Goal: Information Seeking & Learning: Learn about a topic

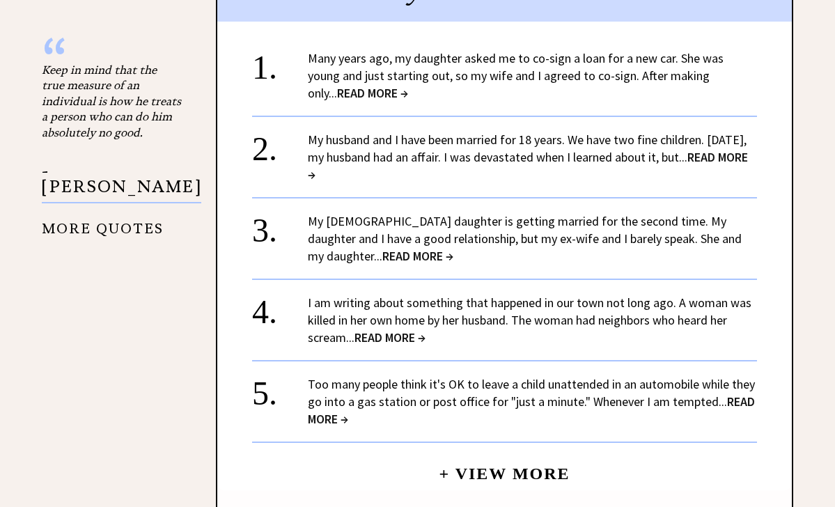
scroll to position [1641, 0]
click at [472, 213] on link "My 32-year-old daughter is getting married for the second time. My daughter and…" at bounding box center [525, 238] width 434 height 51
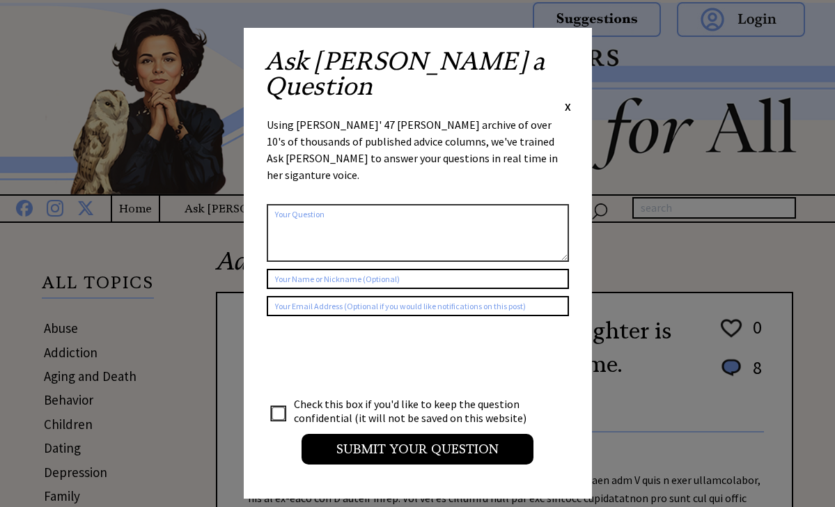
click at [566, 100] on span "X" at bounding box center [568, 107] width 6 height 14
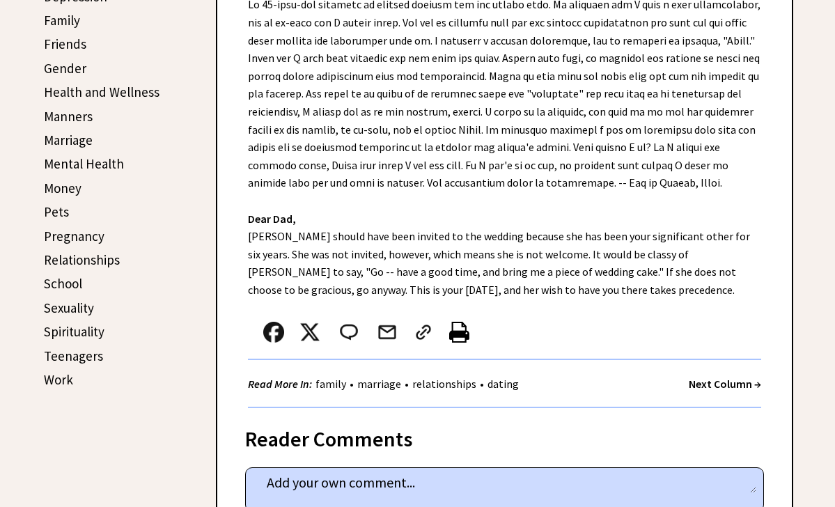
scroll to position [475, 0]
click at [79, 253] on link "Relationships" at bounding box center [82, 260] width 76 height 17
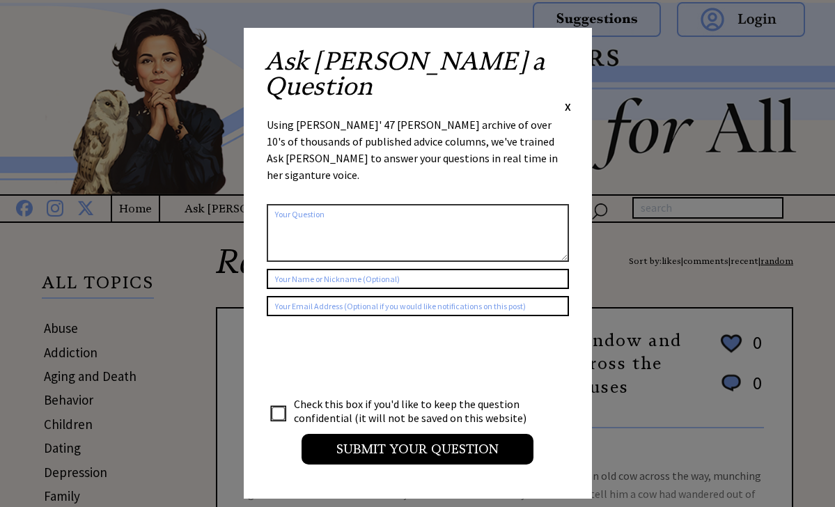
click at [568, 100] on span "X" at bounding box center [568, 107] width 6 height 14
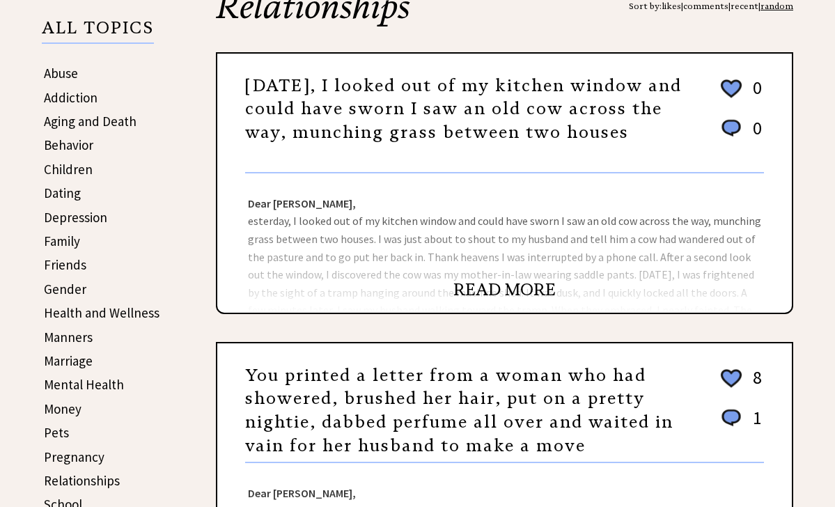
scroll to position [256, 0]
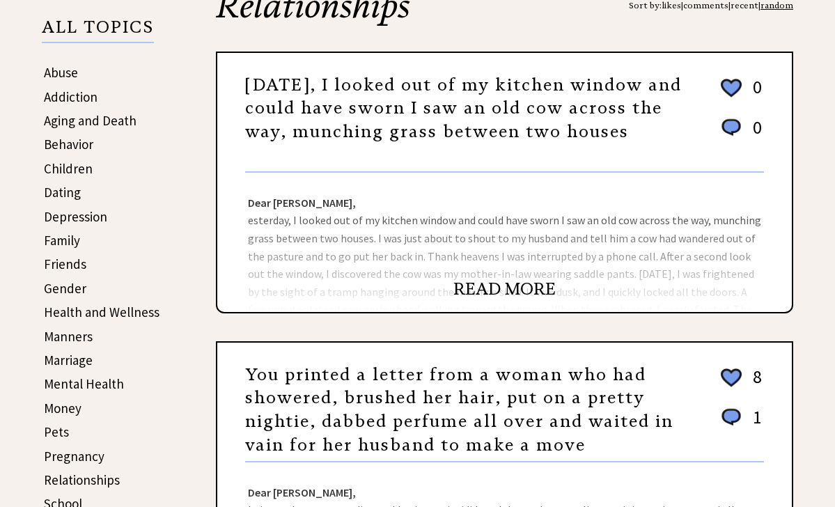
click at [529, 288] on link "READ MORE" at bounding box center [505, 289] width 102 height 21
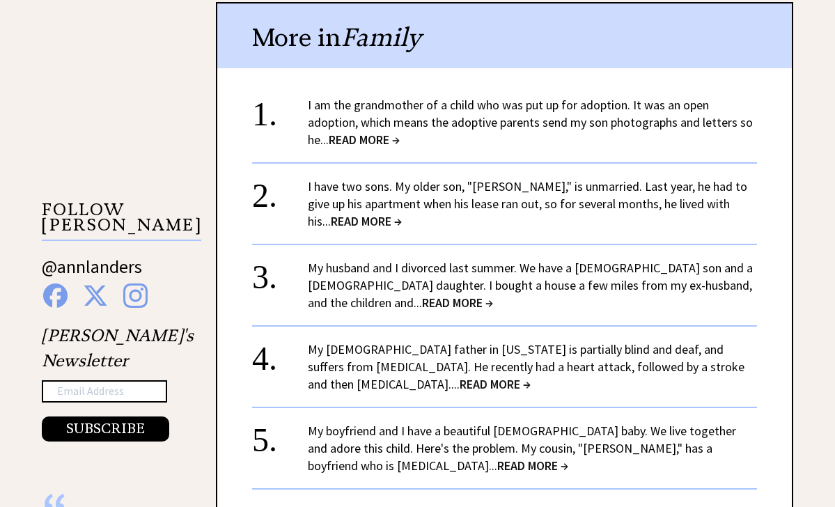
scroll to position [1187, 0]
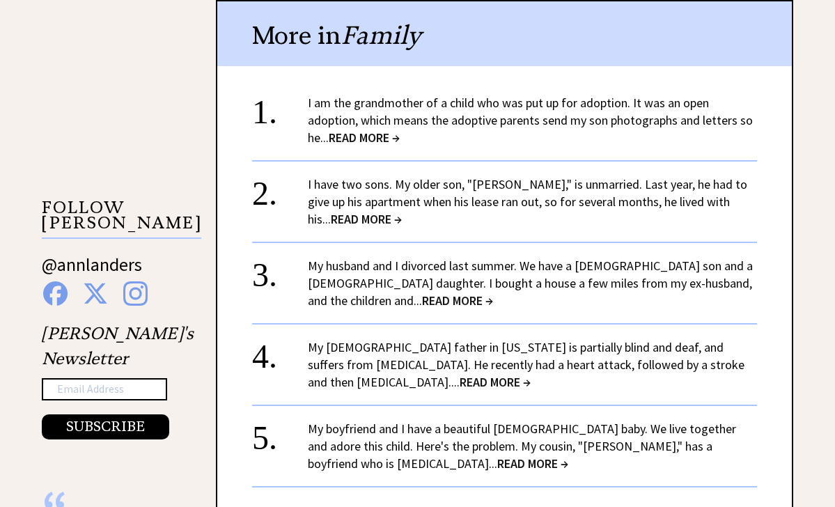
click at [539, 497] on link "+ View More" at bounding box center [504, 512] width 131 height 30
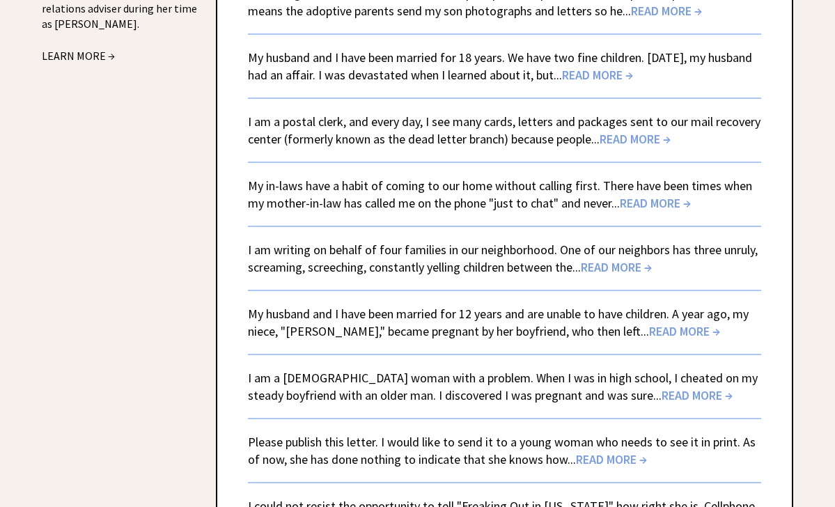
scroll to position [1888, 0]
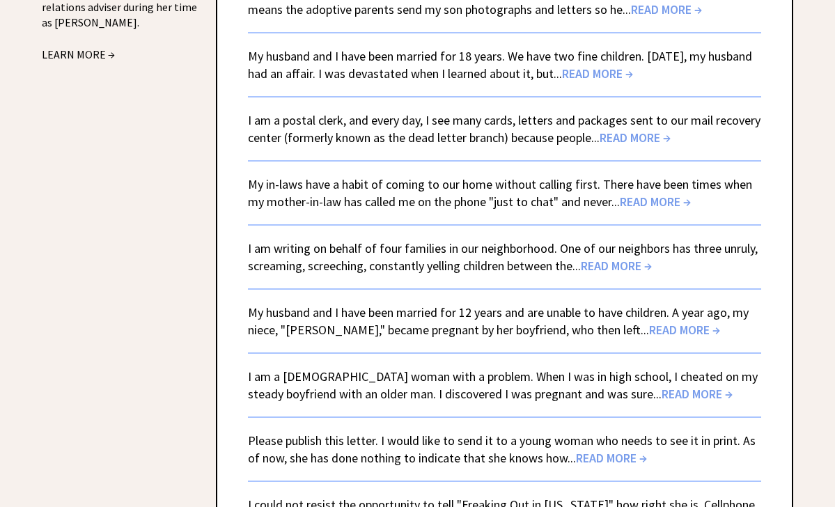
click at [546, 240] on link "I am writing on behalf of four families in our neighborhood. One of our neighbo…" at bounding box center [503, 256] width 510 height 33
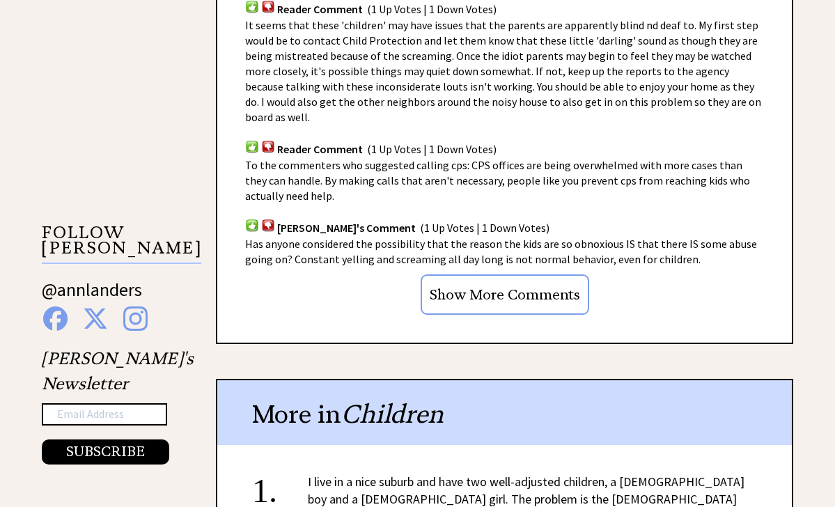
scroll to position [1166, 0]
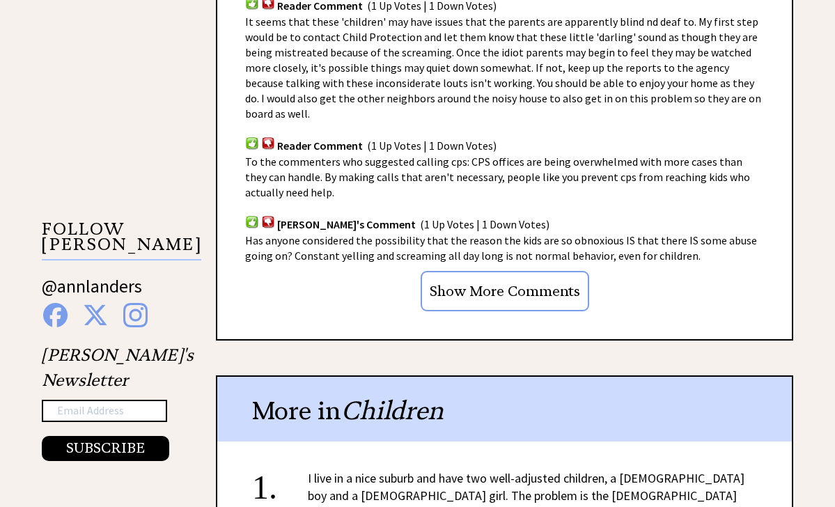
click at [497, 271] on input "Show More Comments" at bounding box center [505, 291] width 169 height 40
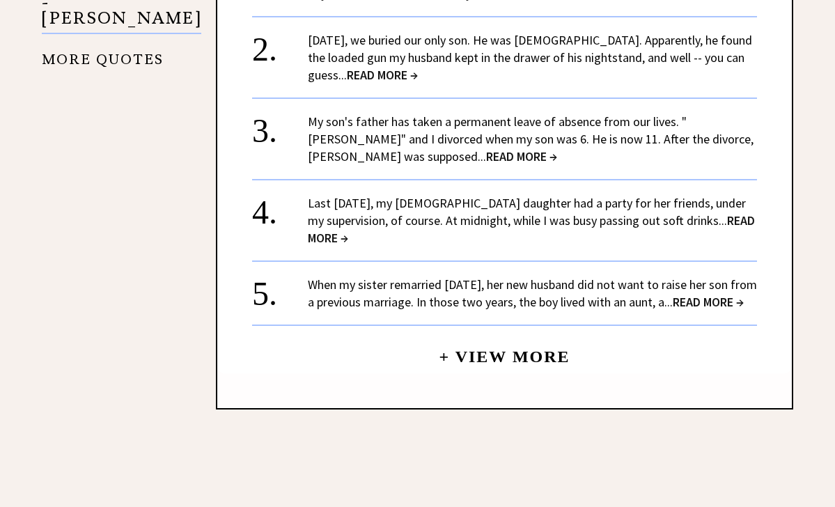
scroll to position [1804, 0]
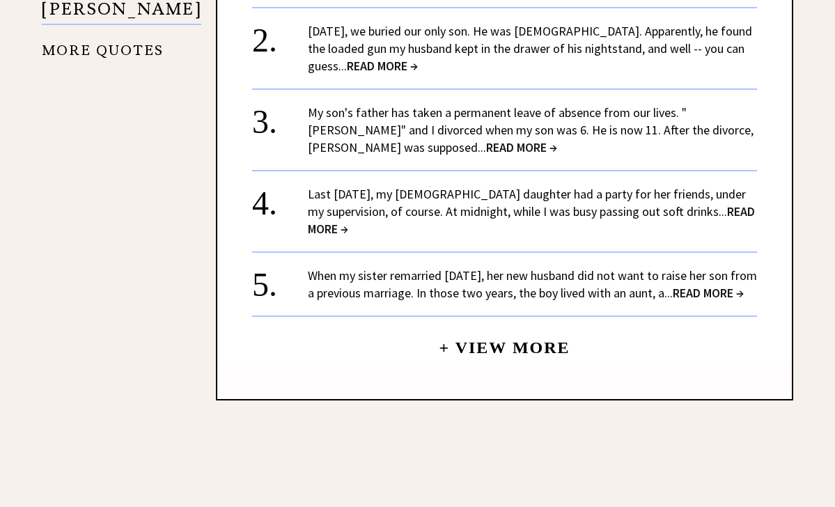
click at [533, 327] on link "+ View More" at bounding box center [504, 342] width 131 height 30
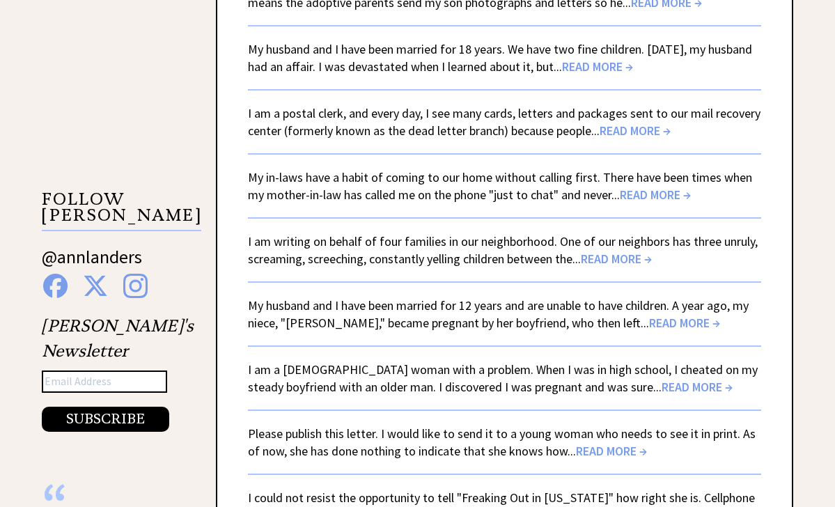
scroll to position [1896, 0]
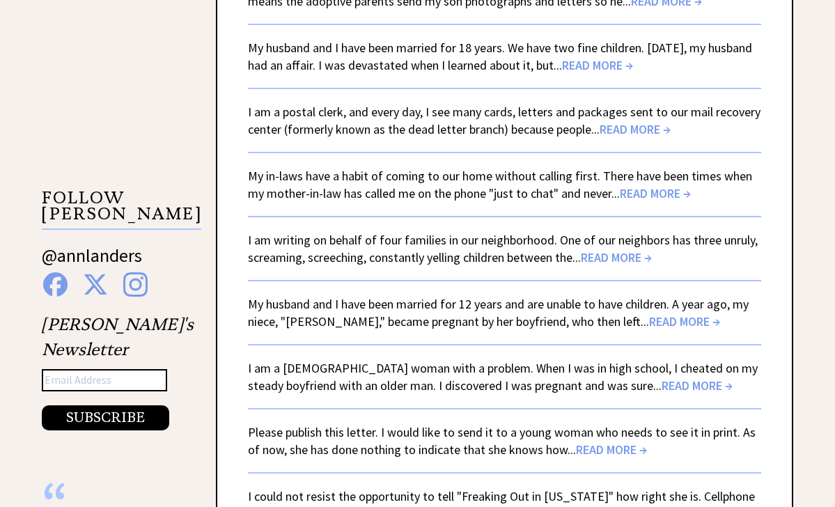
click at [662, 378] on span "READ MORE →" at bounding box center [697, 386] width 71 height 16
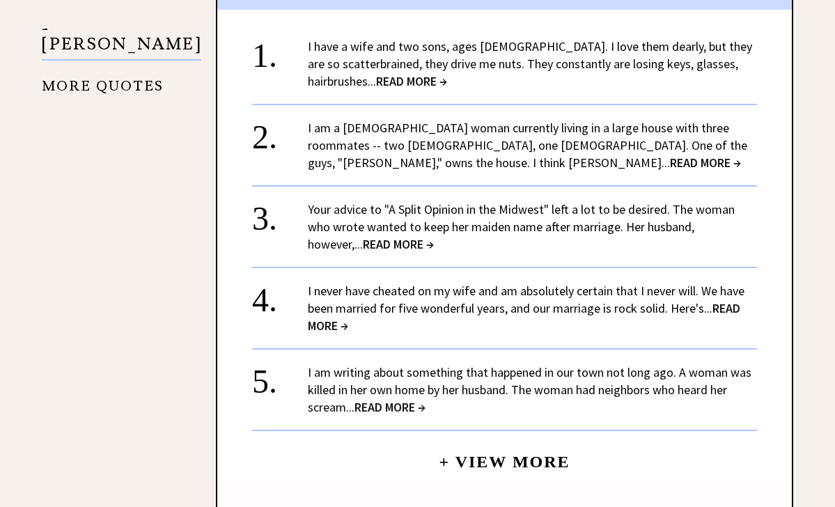
scroll to position [1788, 0]
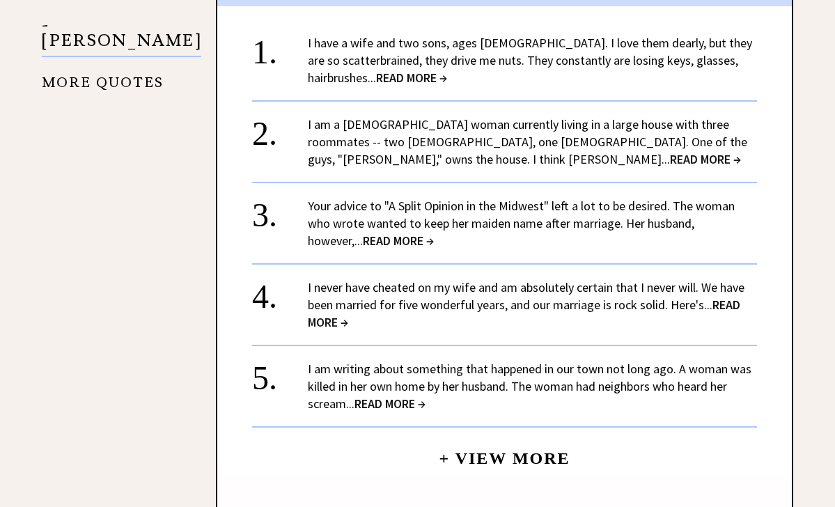
click at [728, 151] on span "READ MORE →" at bounding box center [705, 159] width 71 height 16
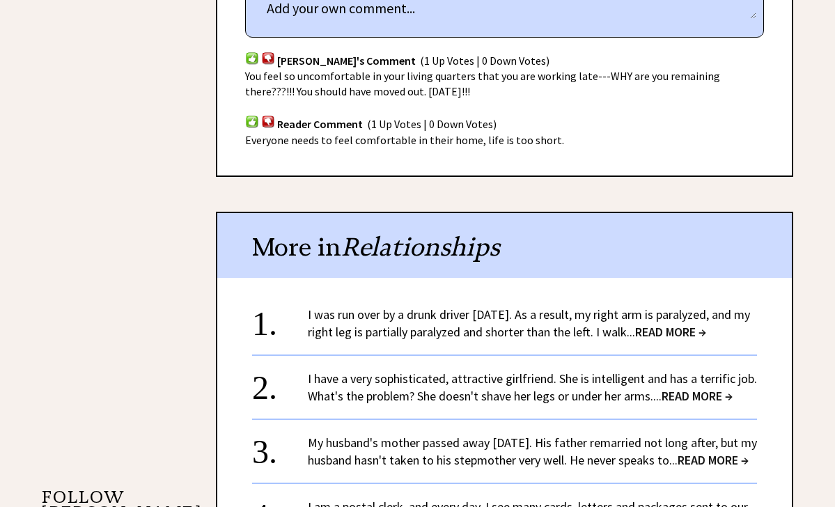
scroll to position [1004, 0]
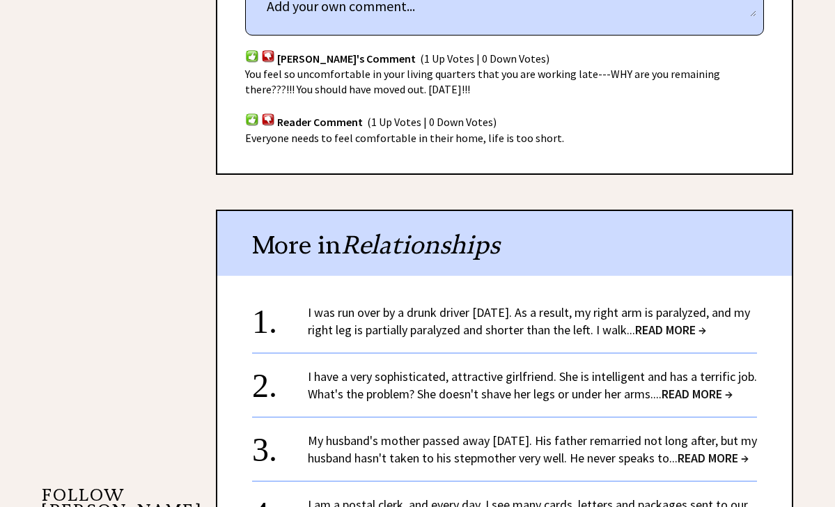
click at [585, 304] on link "I was run over by a drunk driver [DATE]. As a result, my right arm is paralyzed…" at bounding box center [529, 320] width 442 height 33
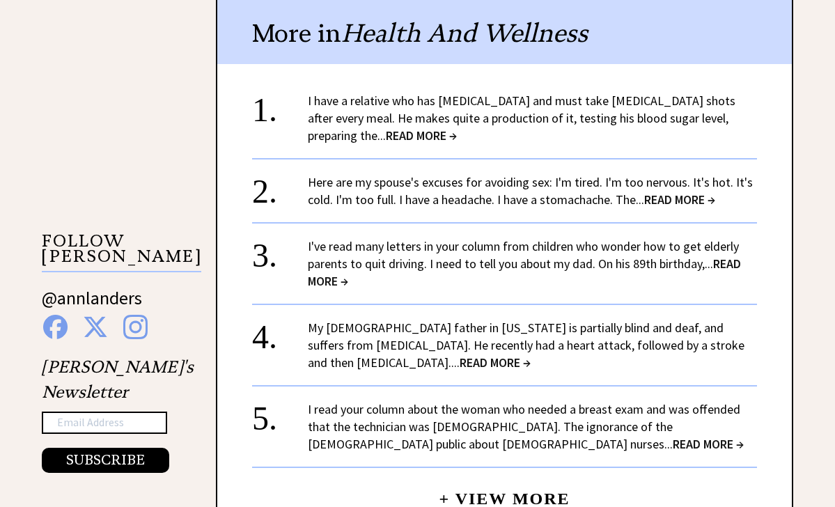
scroll to position [1153, 0]
click at [673, 437] on span "READ MORE →" at bounding box center [708, 445] width 71 height 16
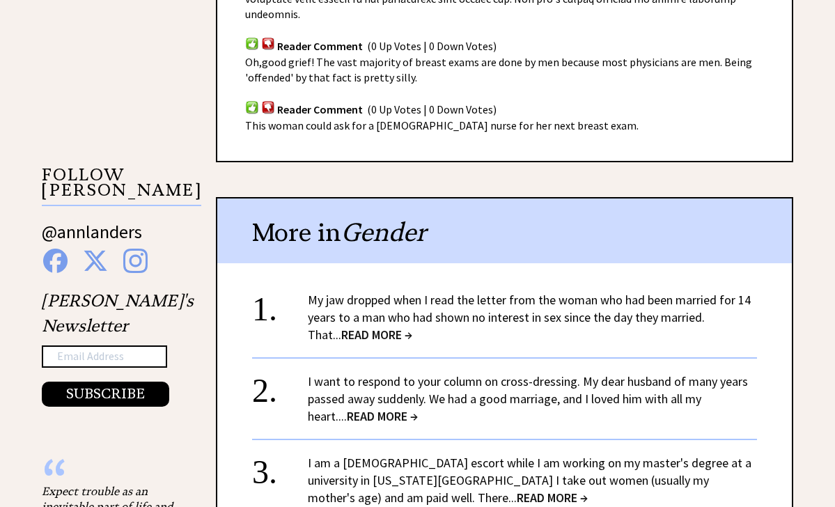
scroll to position [1224, 0]
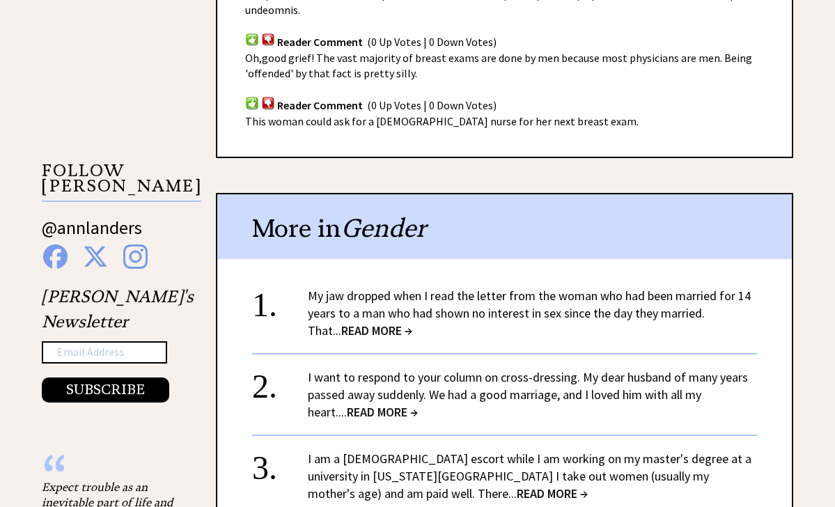
click at [349, 323] on span "READ MORE →" at bounding box center [376, 331] width 71 height 16
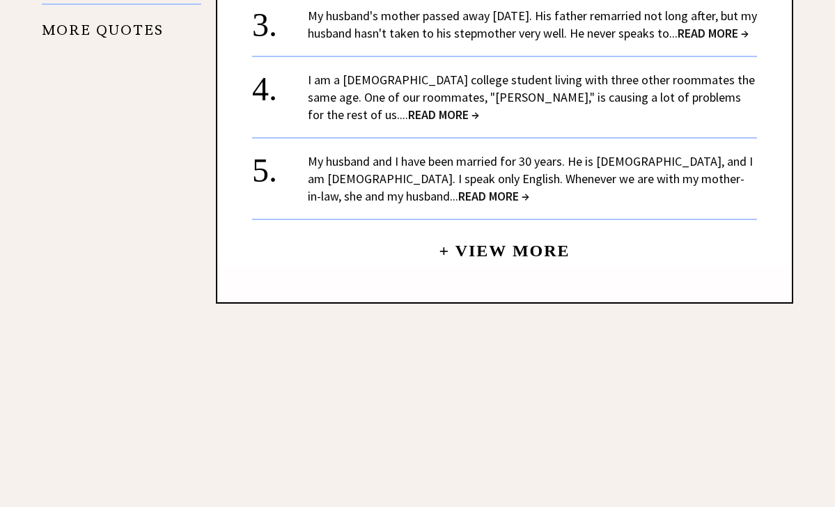
scroll to position [1840, 0]
click at [339, 72] on link "I am a 20-year-old college student living with three other roommates the same a…" at bounding box center [531, 97] width 447 height 51
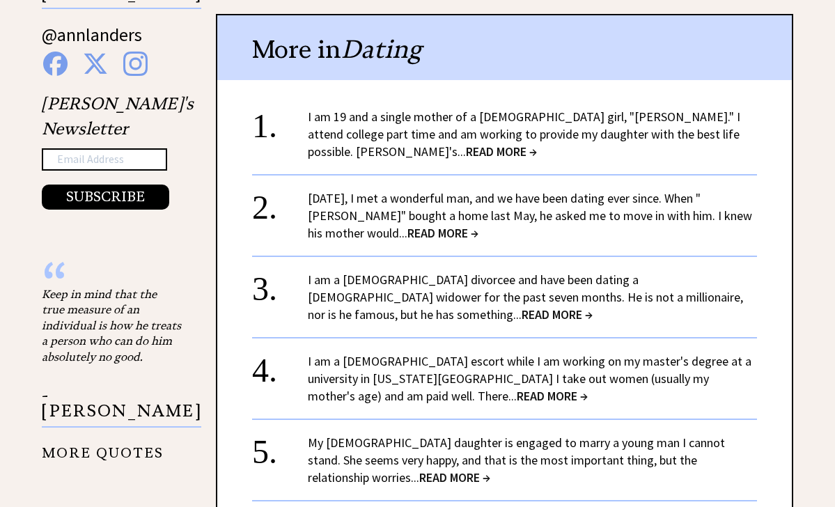
scroll to position [1418, 0]
click at [466, 143] on span "READ MORE →" at bounding box center [501, 151] width 71 height 16
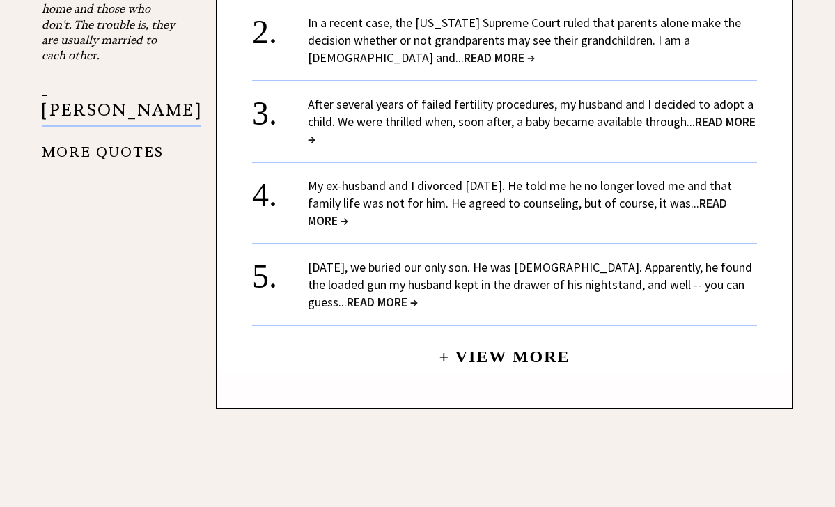
scroll to position [1752, 0]
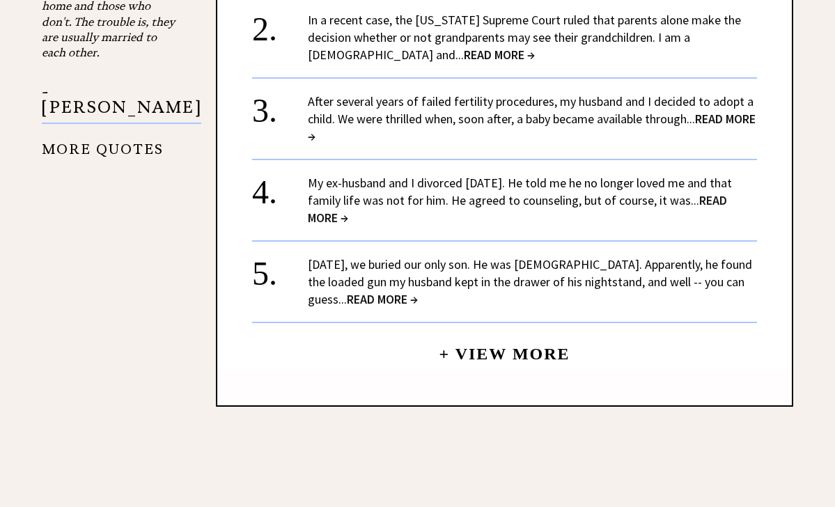
click at [486, 333] on link "+ View More" at bounding box center [504, 348] width 131 height 30
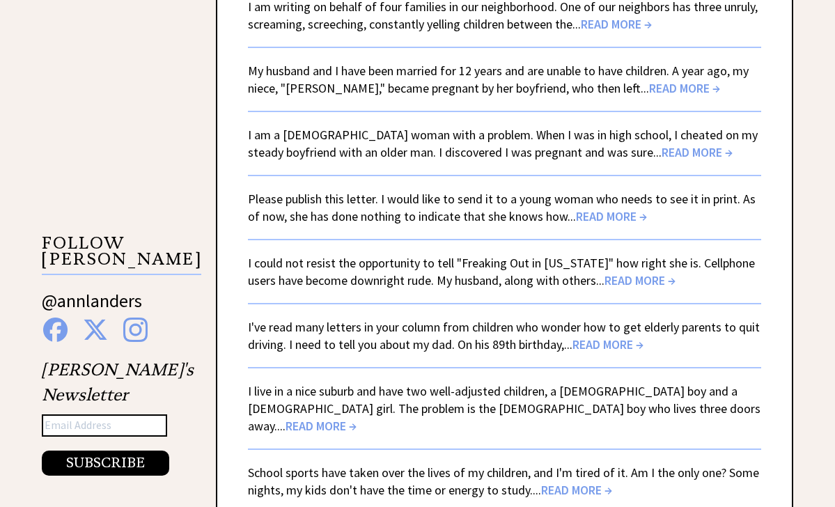
scroll to position [2130, 0]
click at [615, 208] on span "READ MORE →" at bounding box center [611, 216] width 71 height 16
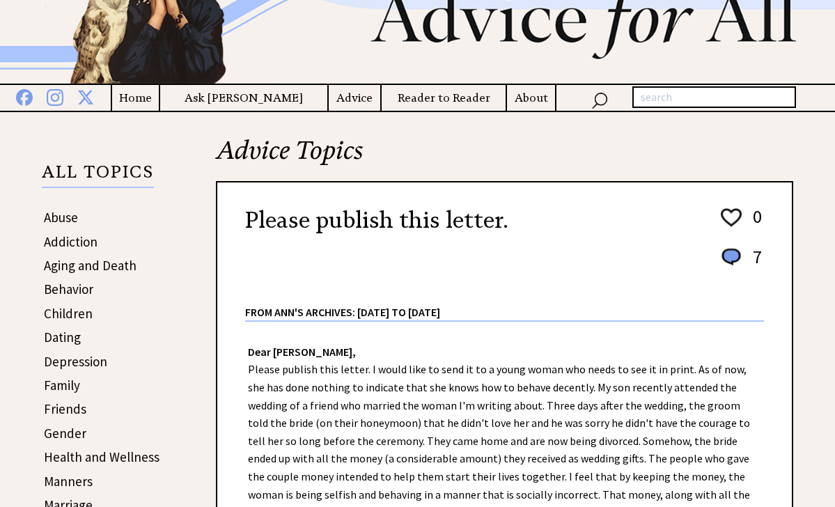
scroll to position [132, 0]
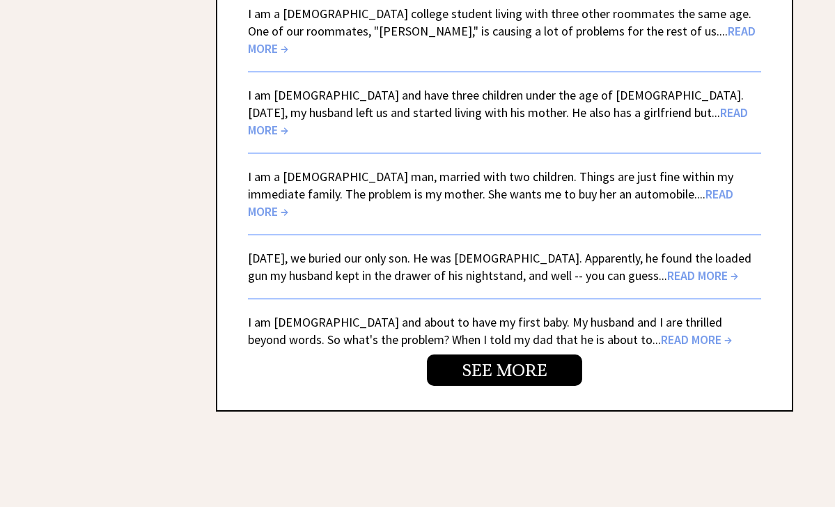
scroll to position [3378, 0]
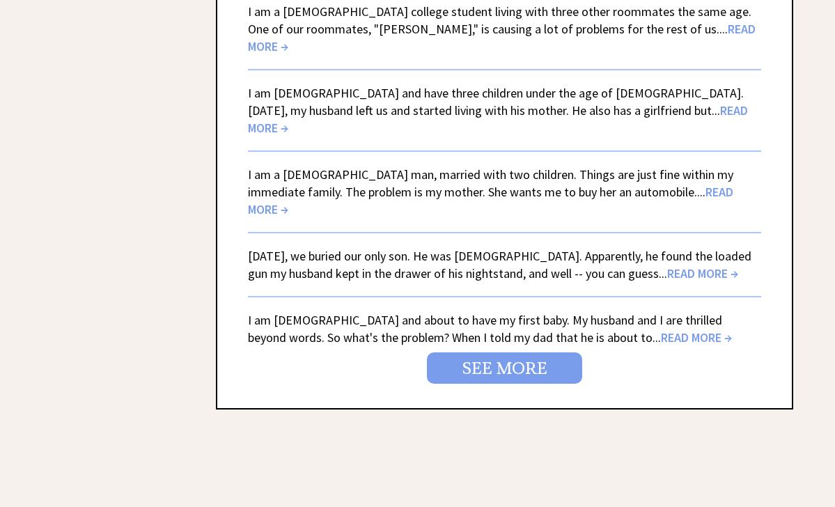
click at [511, 353] on link "SEE MORE" at bounding box center [504, 368] width 155 height 31
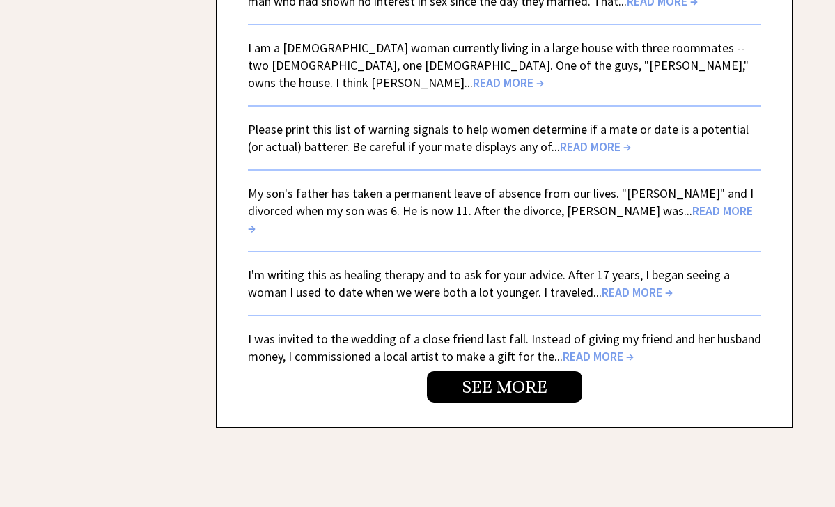
scroll to position [3364, 0]
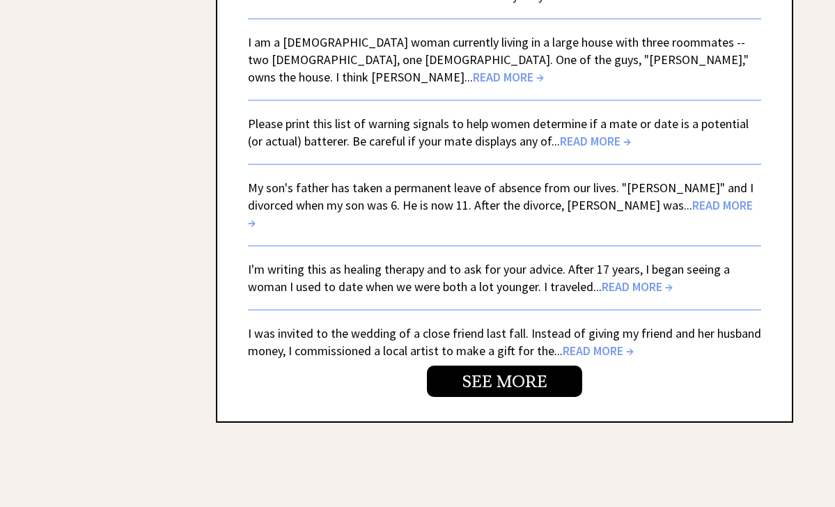
click at [629, 279] on span "READ MORE →" at bounding box center [637, 287] width 71 height 16
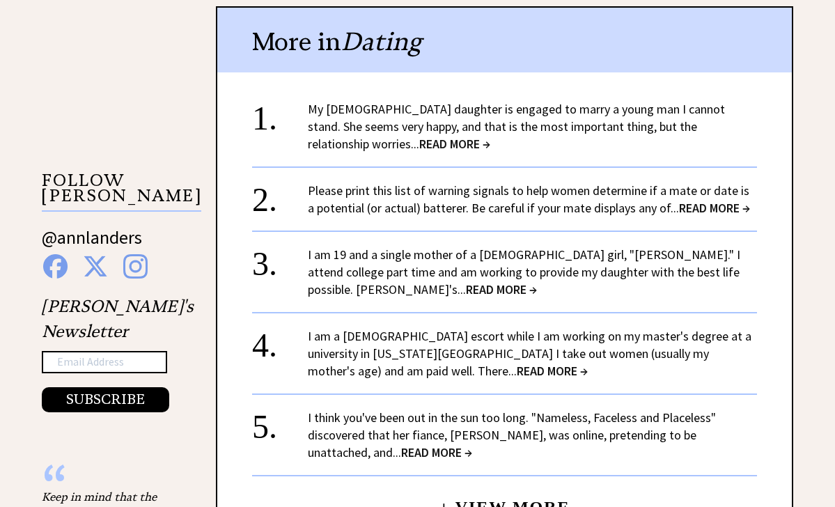
scroll to position [1216, 0]
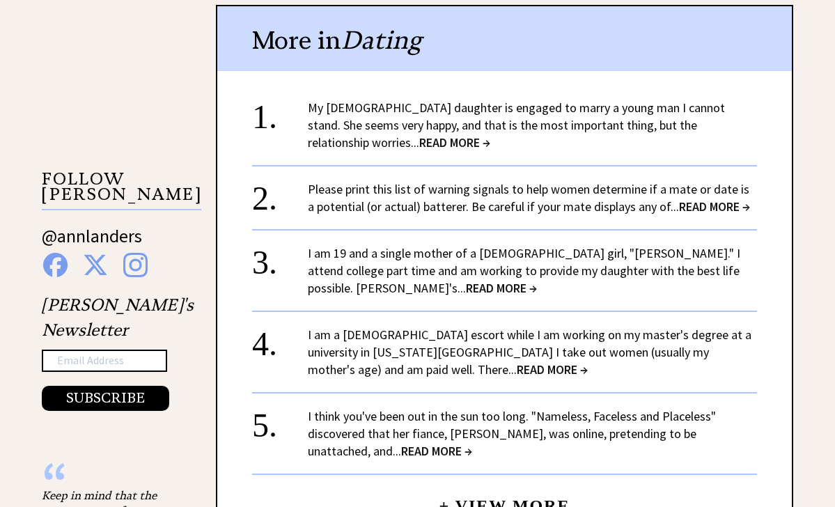
click at [573, 192] on link "Please print this list of warning signals to help women determine if a mate or …" at bounding box center [529, 197] width 442 height 33
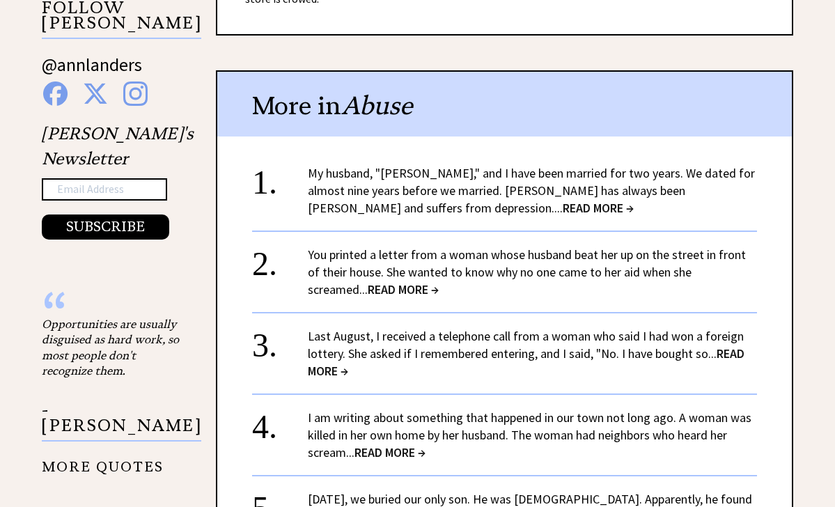
scroll to position [1387, 0]
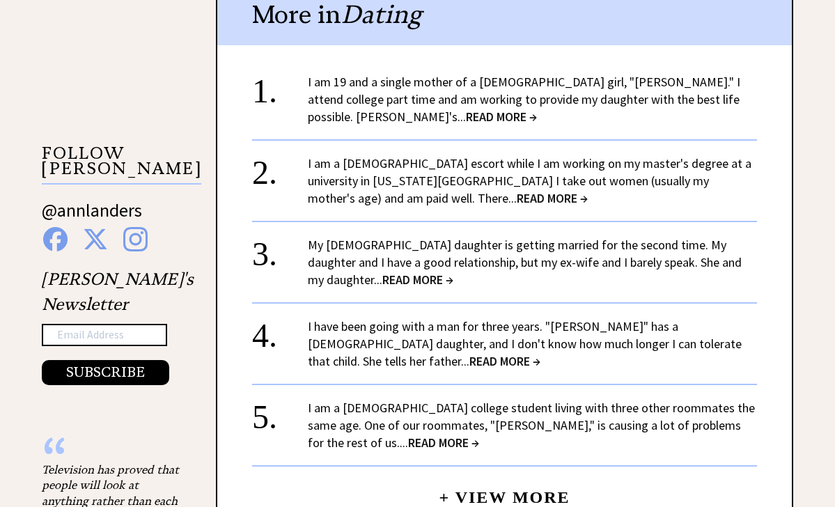
scroll to position [1242, 0]
click at [477, 487] on link "+ View More" at bounding box center [504, 491] width 131 height 30
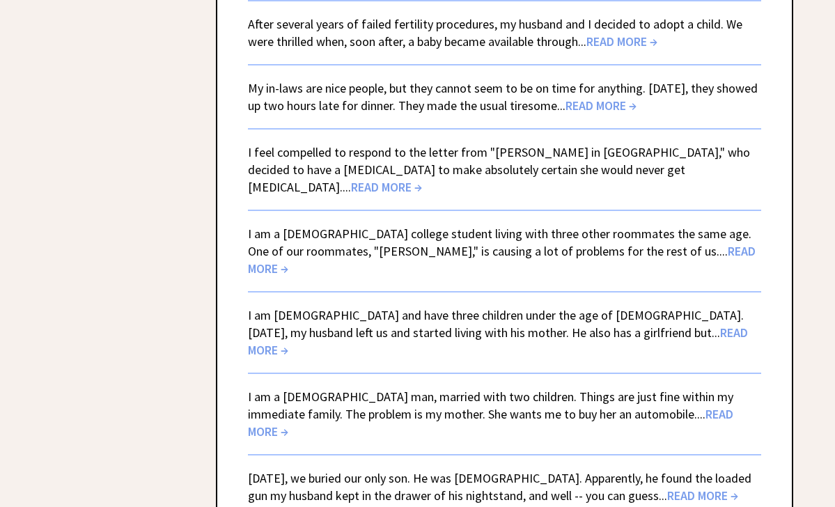
scroll to position [3157, 0]
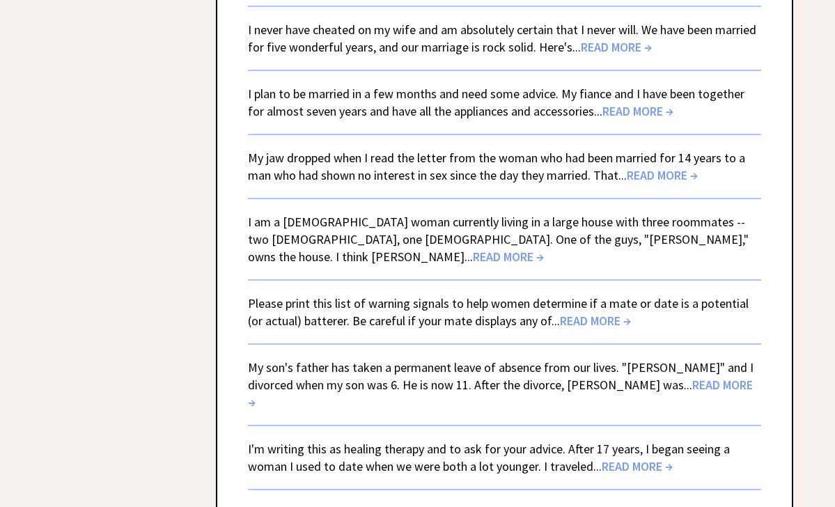
scroll to position [3183, 0]
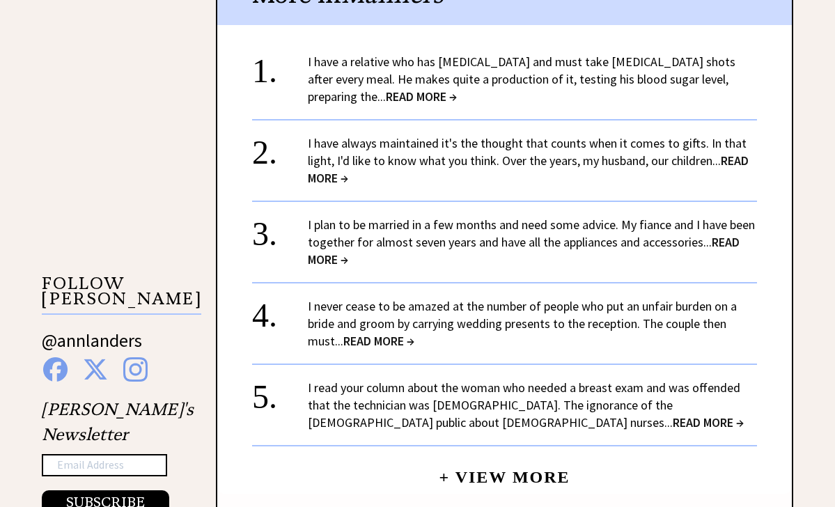
scroll to position [1117, 0]
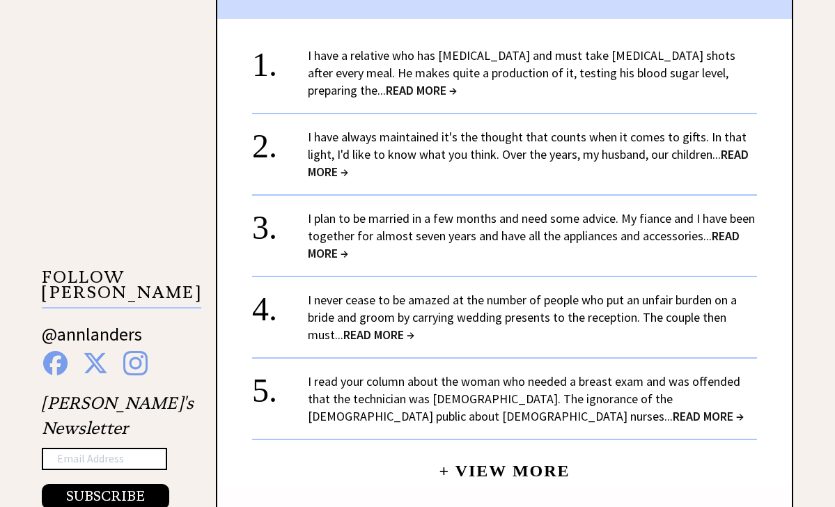
click at [479, 155] on div "I have always maintained it's the thought that counts when it comes to gifts. I…" at bounding box center [532, 154] width 449 height 52
click at [332, 164] on span "READ MORE →" at bounding box center [528, 162] width 441 height 33
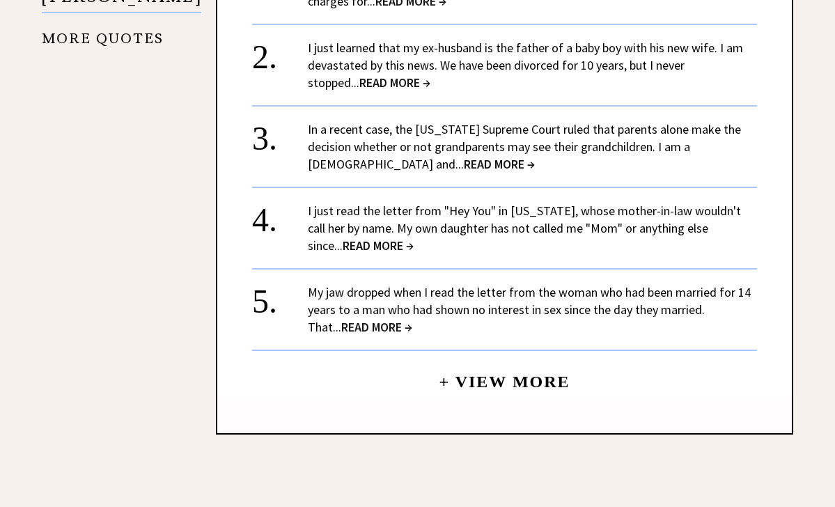
scroll to position [1835, 0]
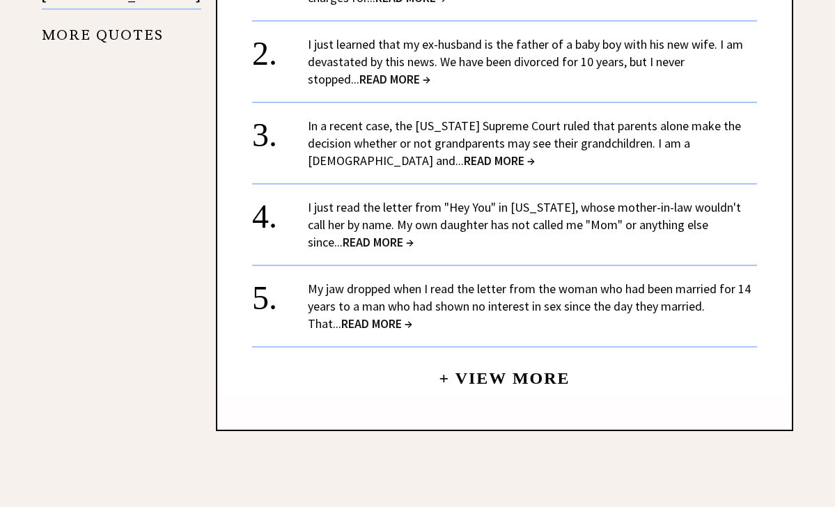
click at [482, 363] on link "+ View More" at bounding box center [504, 372] width 131 height 30
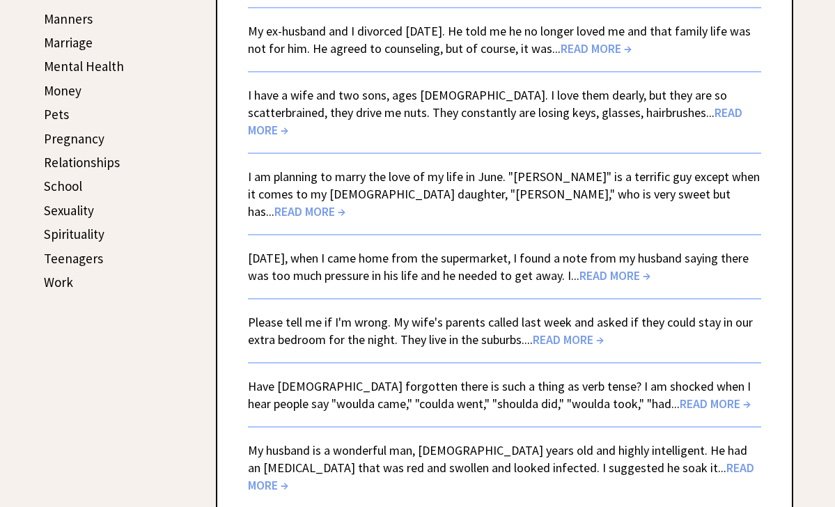
scroll to position [575, 0]
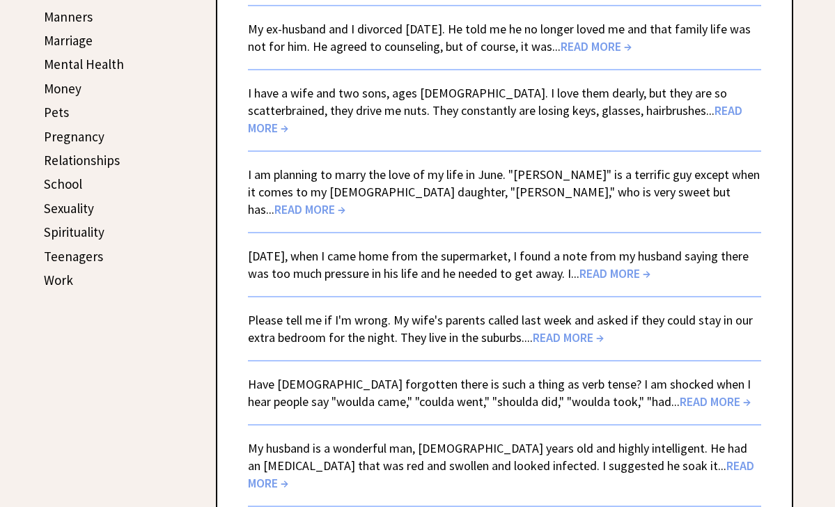
click at [100, 61] on link "Mental Health" at bounding box center [84, 64] width 80 height 17
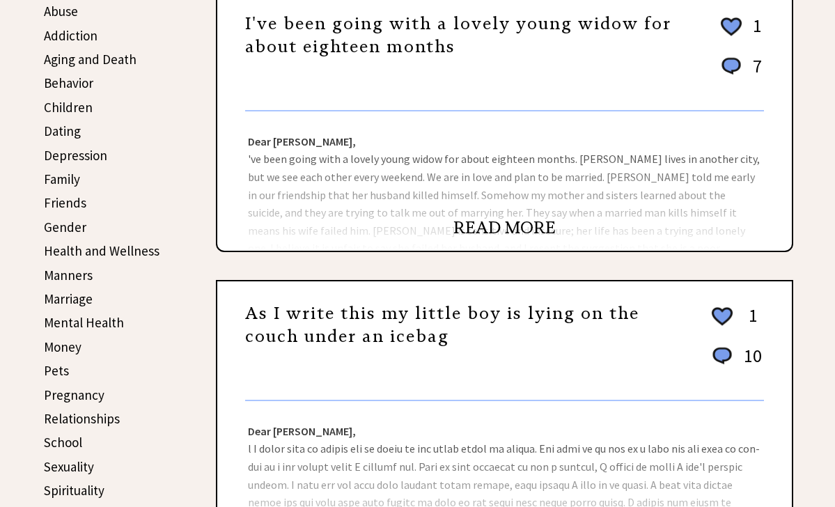
scroll to position [319, 0]
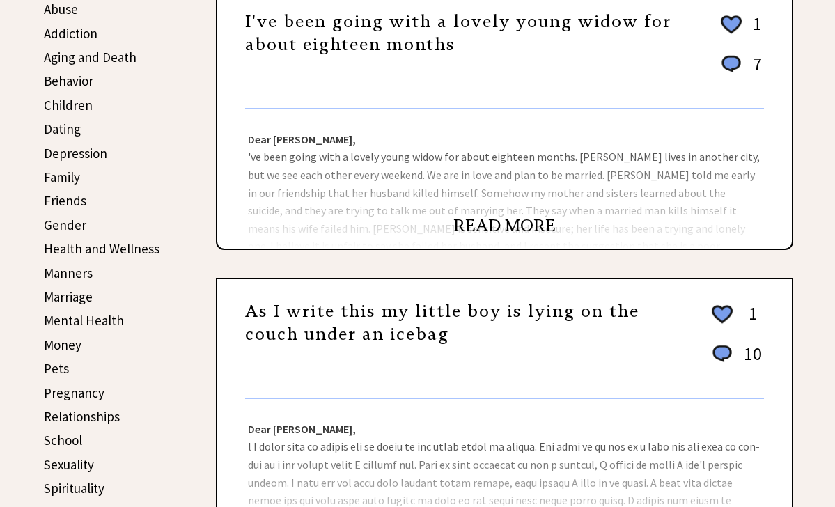
click at [493, 216] on link "READ MORE" at bounding box center [505, 225] width 102 height 21
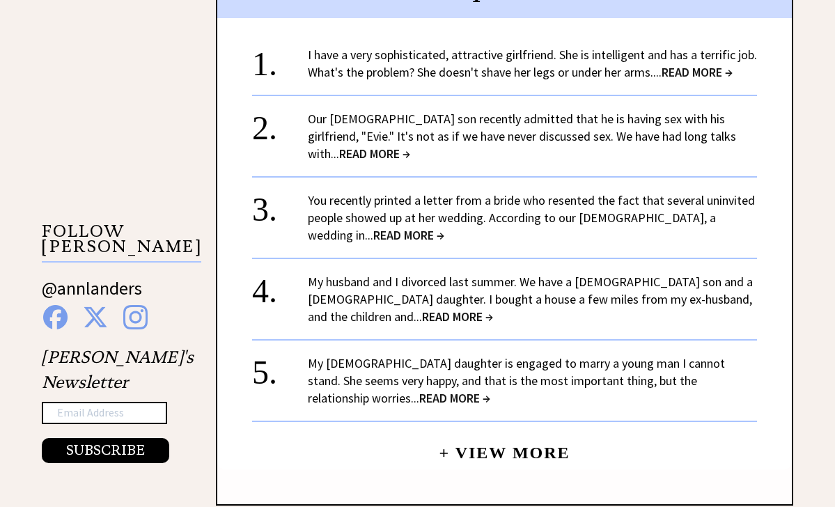
scroll to position [1166, 0]
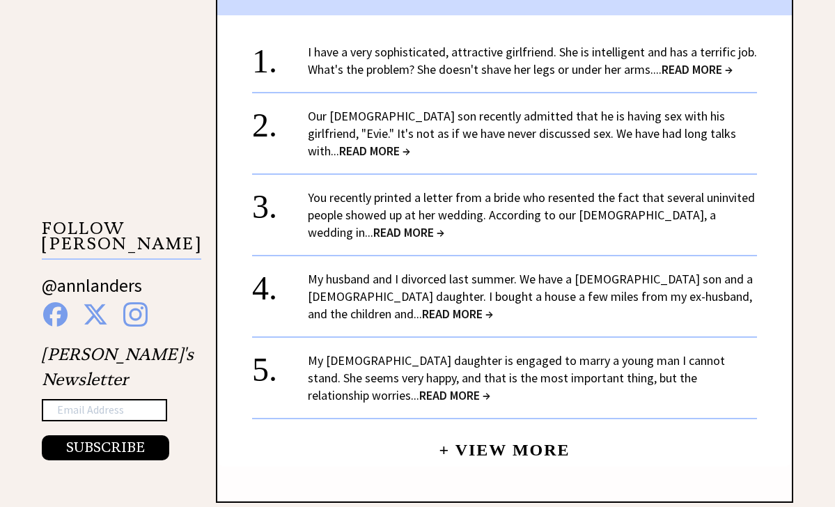
click at [410, 143] on span "READ MORE →" at bounding box center [374, 151] width 71 height 16
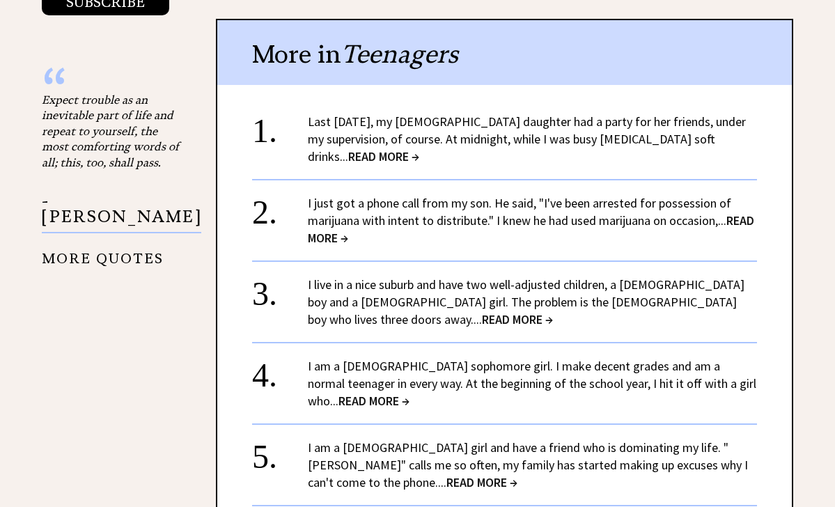
scroll to position [1612, 0]
click at [553, 311] on span "READ MORE →" at bounding box center [517, 319] width 71 height 16
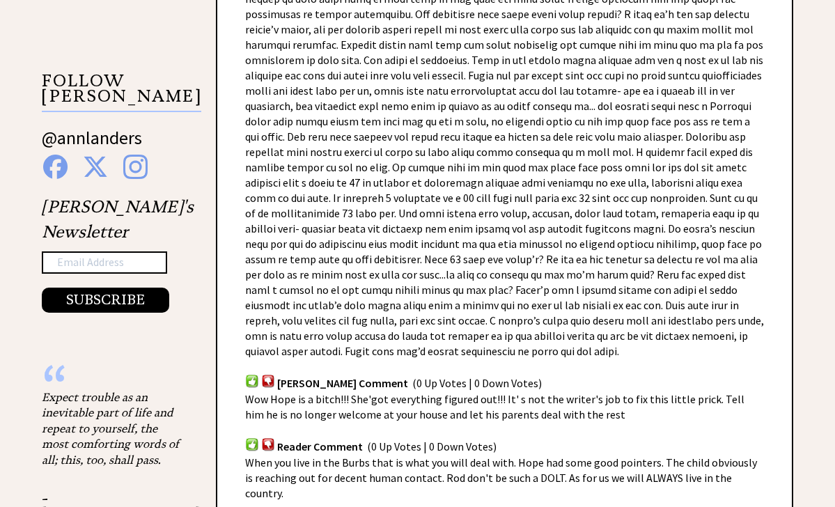
scroll to position [1314, 0]
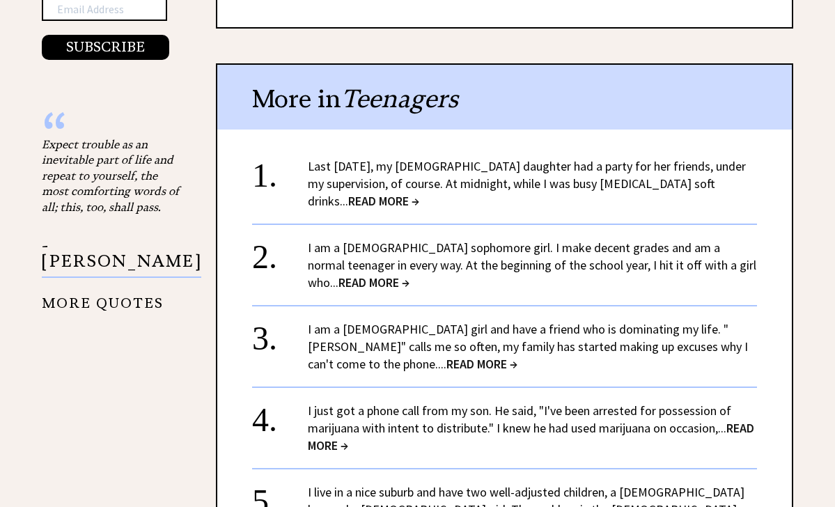
scroll to position [1563, 0]
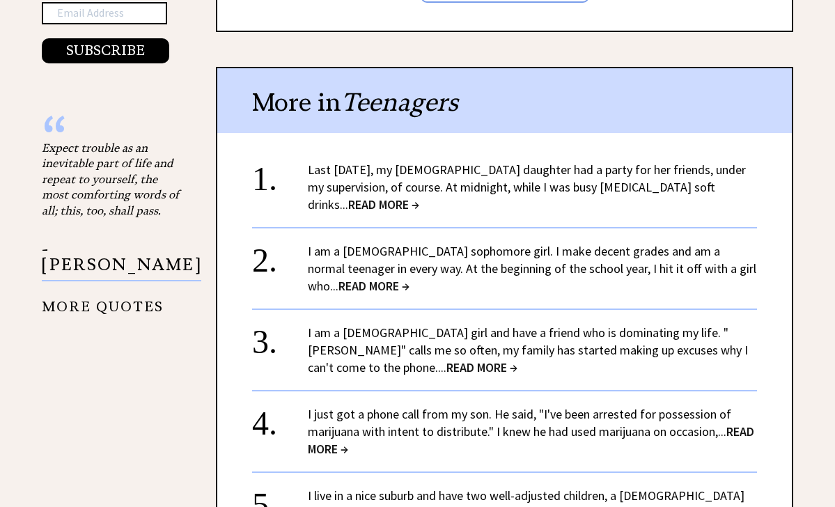
click at [410, 278] on span "READ MORE →" at bounding box center [374, 286] width 71 height 16
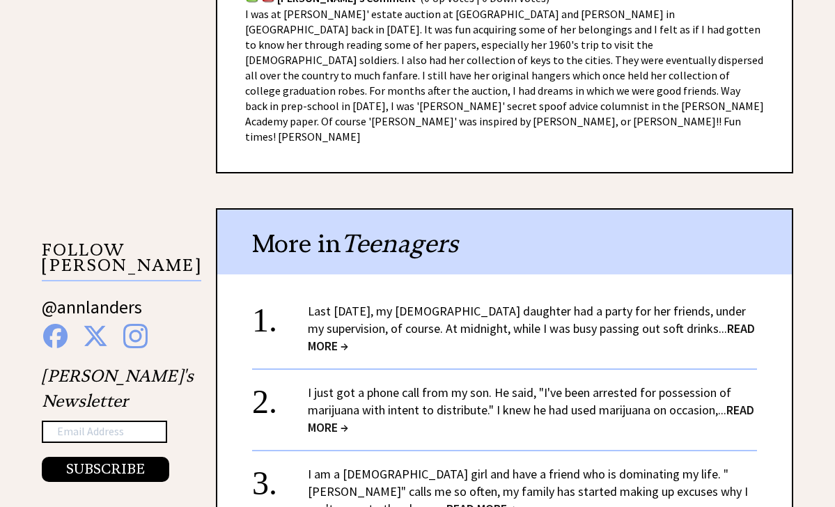
scroll to position [1148, 0]
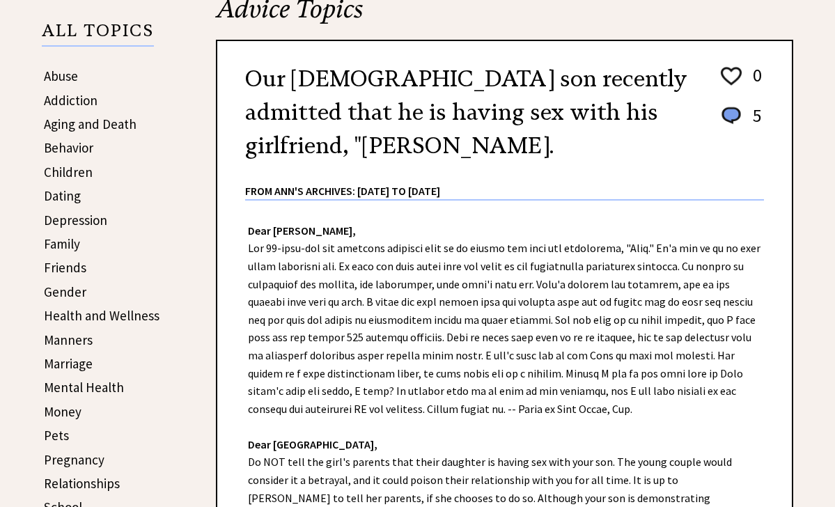
scroll to position [252, 0]
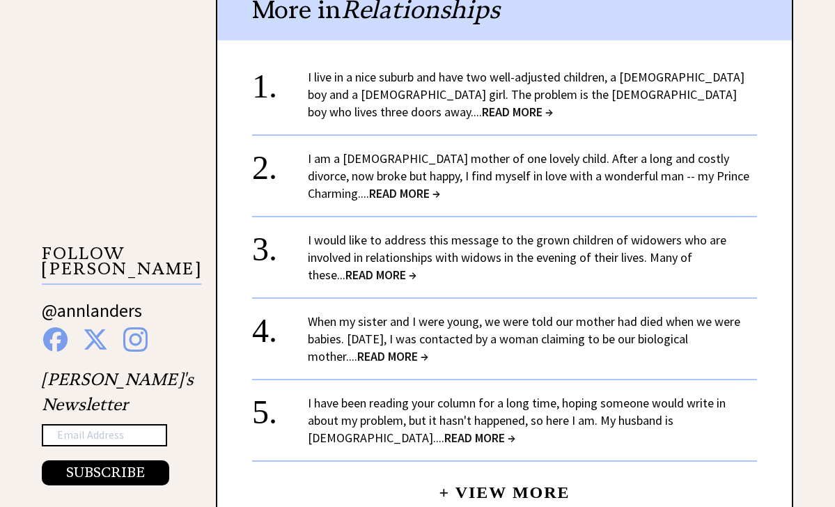
scroll to position [1143, 0]
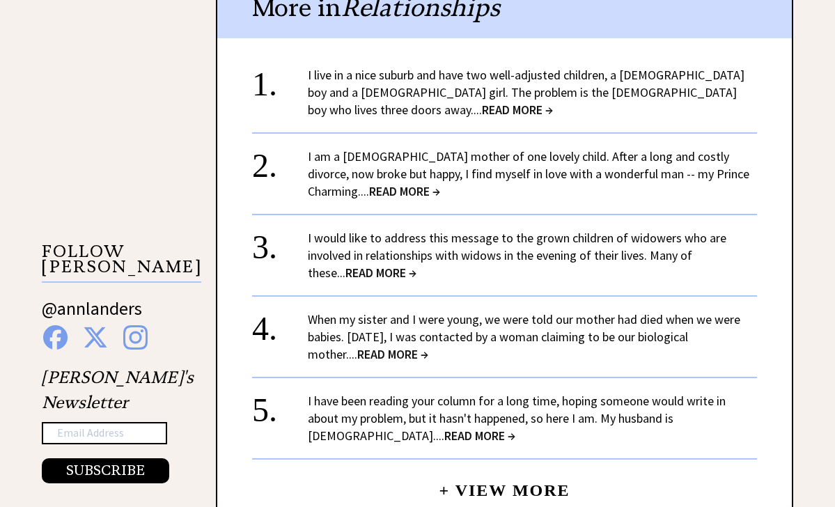
click at [527, 470] on link "+ View More" at bounding box center [504, 485] width 131 height 30
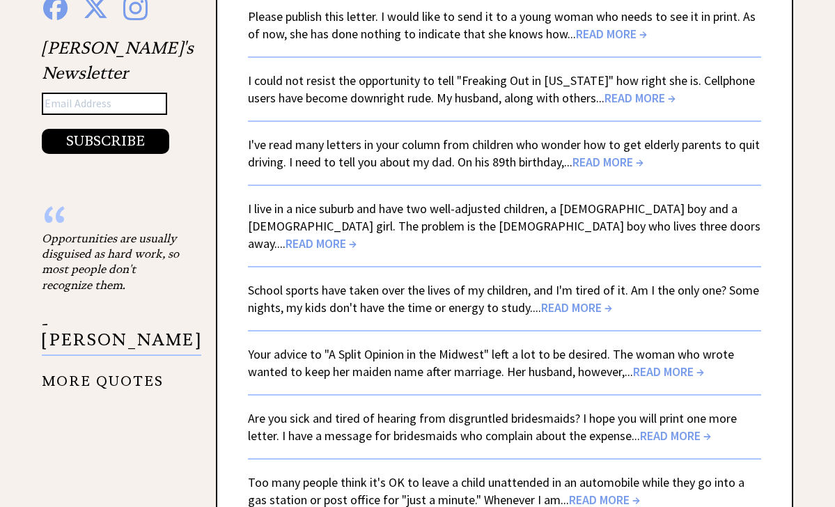
scroll to position [2316, 0]
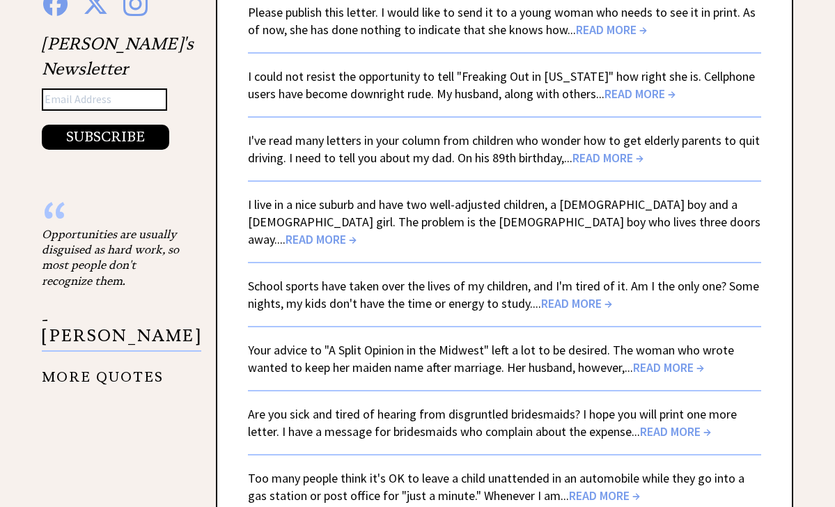
click at [679, 424] on span "READ MORE →" at bounding box center [675, 432] width 71 height 16
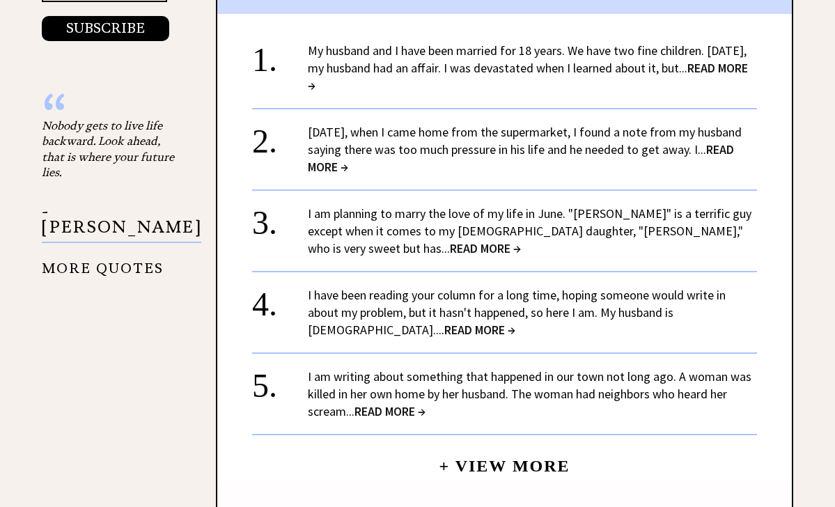
scroll to position [1586, 0]
